Goal: Check status

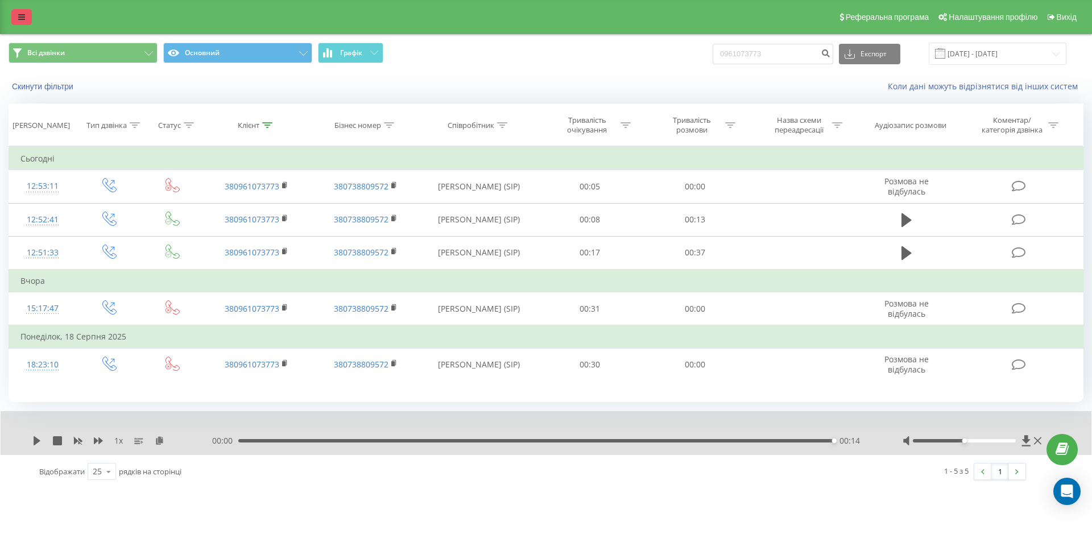
click at [22, 13] on link at bounding box center [21, 17] width 20 height 16
click at [16, 11] on link at bounding box center [21, 17] width 20 height 16
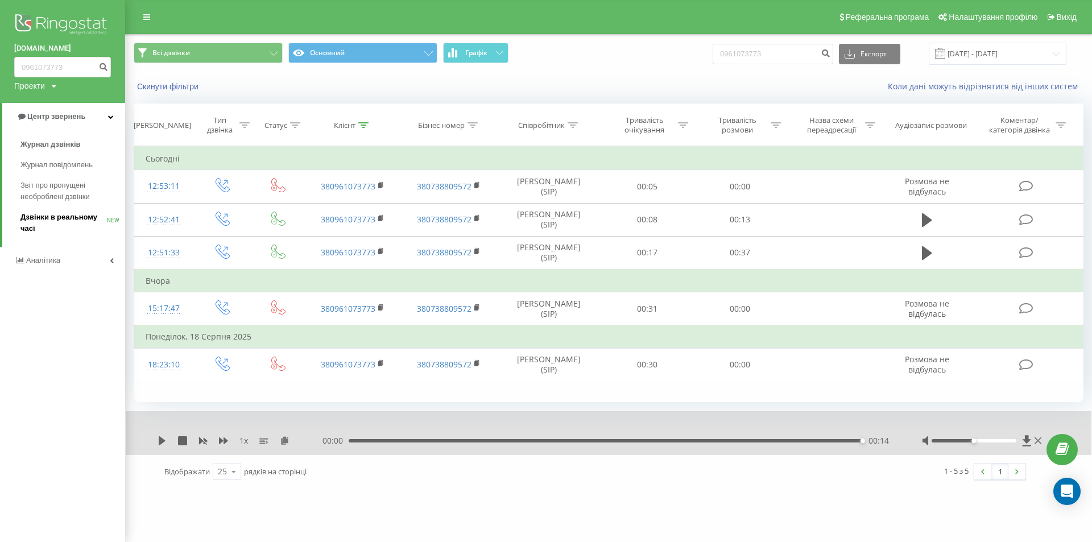
click at [48, 226] on span "Дзвінки в реальному часі" at bounding box center [63, 223] width 86 height 23
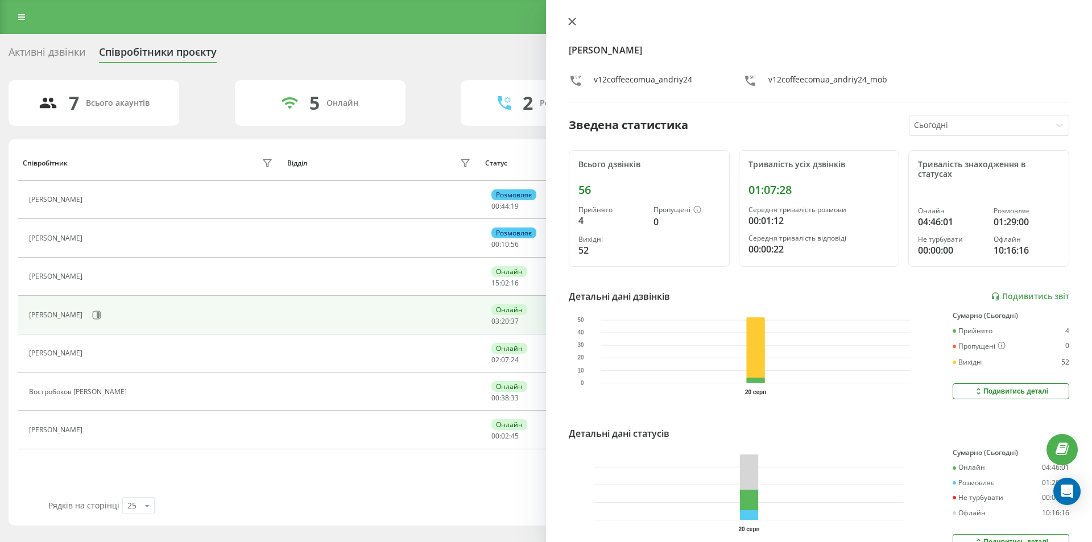
click at [574, 17] on button at bounding box center [572, 22] width 15 height 11
